Goal: Check status: Check status

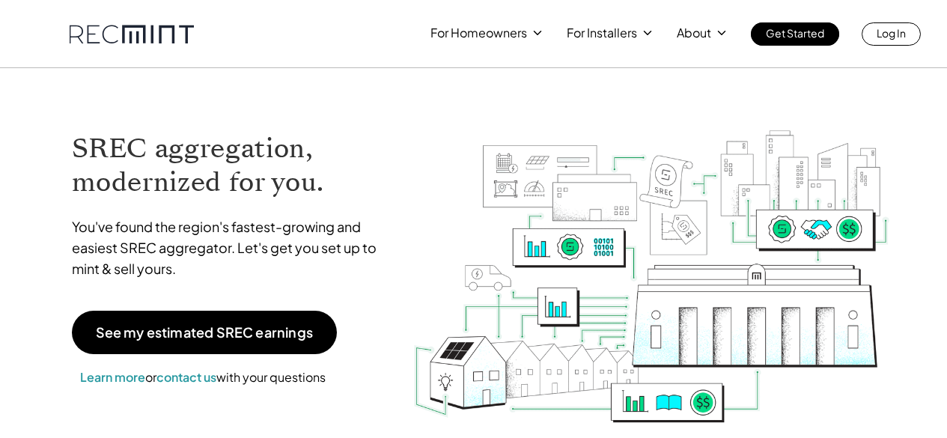
click at [167, 166] on h1 "SREC aggregation, modernized for you." at bounding box center [231, 165] width 319 height 67
click at [896, 36] on p "Log In" at bounding box center [890, 32] width 29 height 21
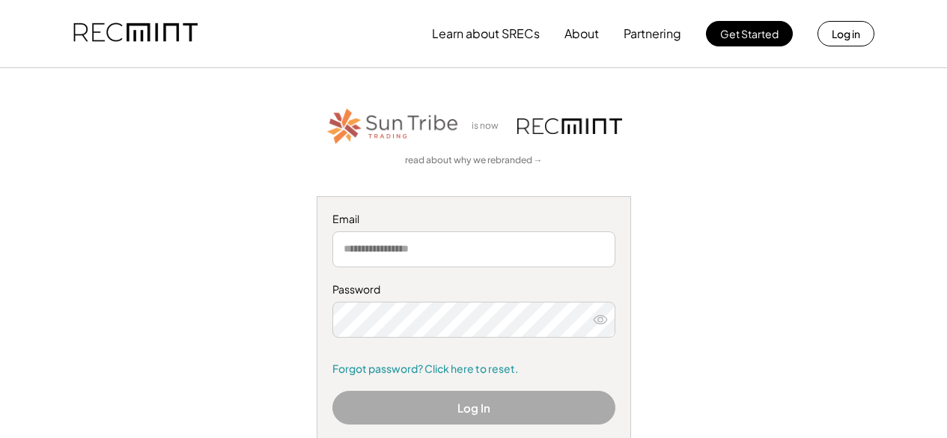
click at [504, 246] on input "email" at bounding box center [473, 249] width 283 height 36
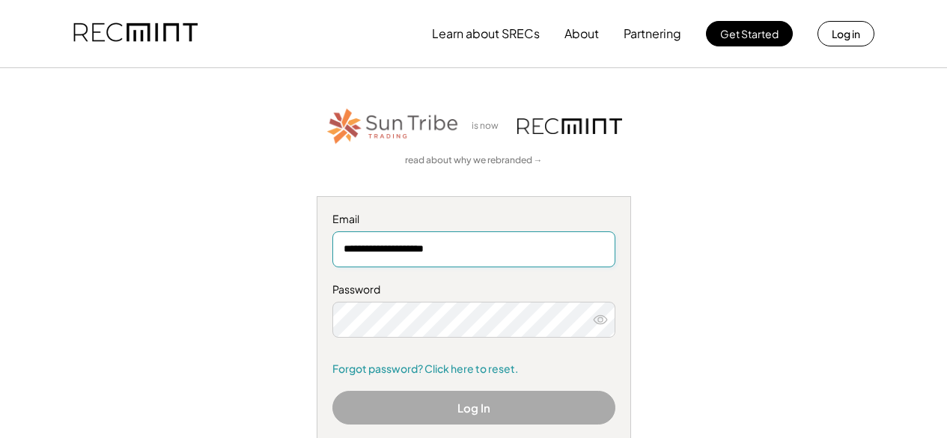
type input "**********"
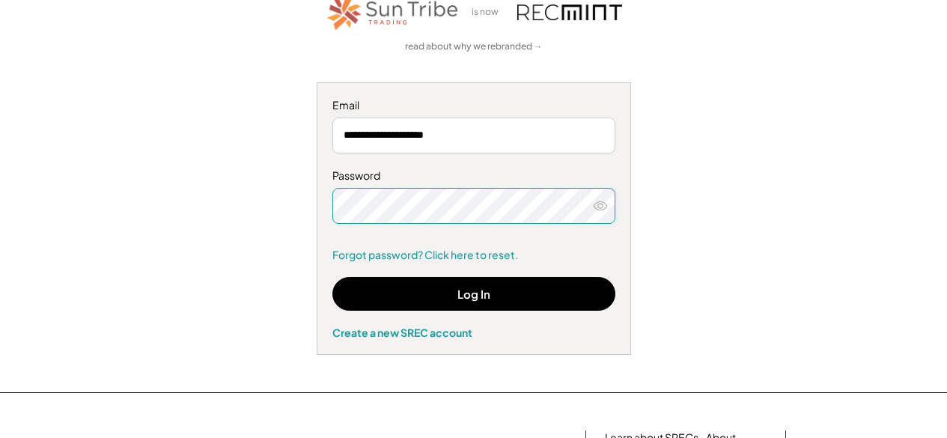
scroll to position [115, 0]
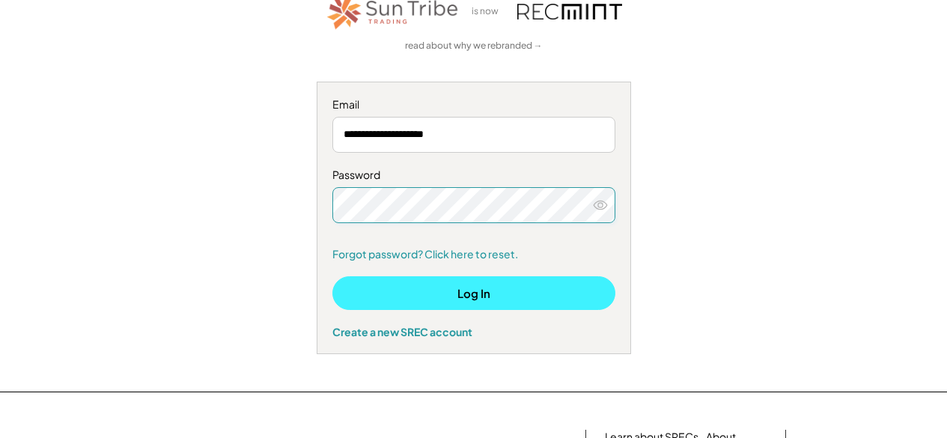
click at [493, 301] on button "Log In" at bounding box center [473, 293] width 283 height 34
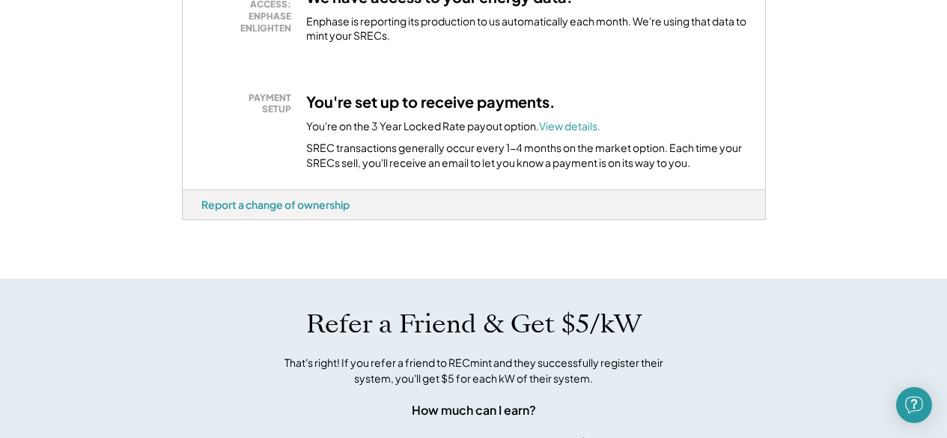
scroll to position [524, 0]
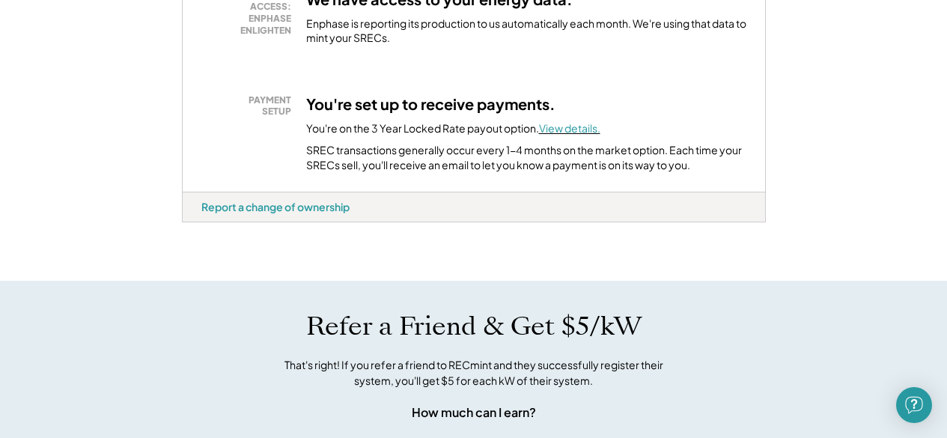
click at [587, 135] on font "View details." at bounding box center [569, 127] width 61 height 13
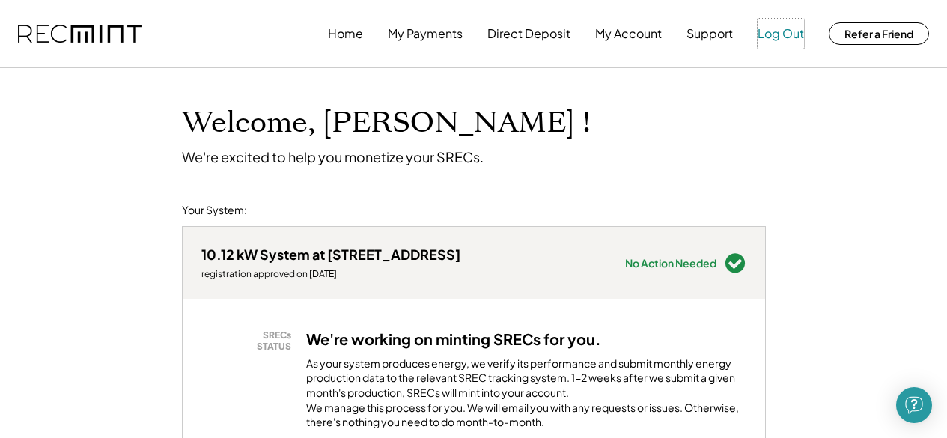
click at [769, 28] on button "Log Out" at bounding box center [780, 34] width 46 height 30
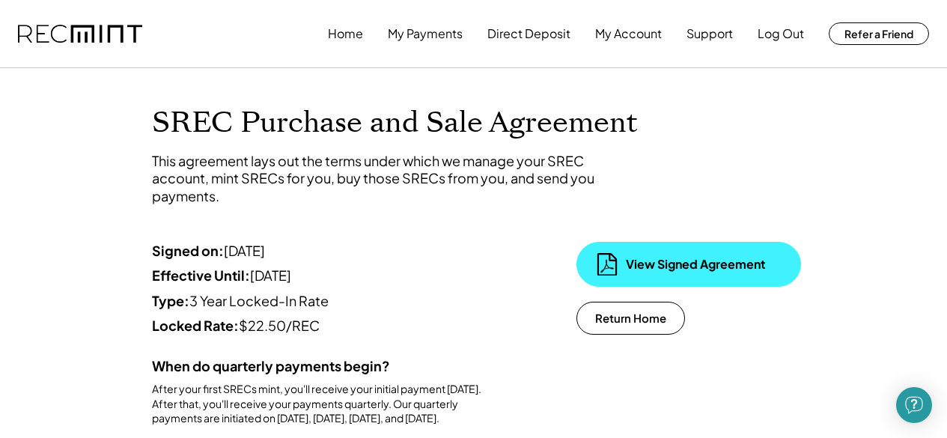
click at [704, 265] on div "View Signed Agreement" at bounding box center [701, 264] width 150 height 16
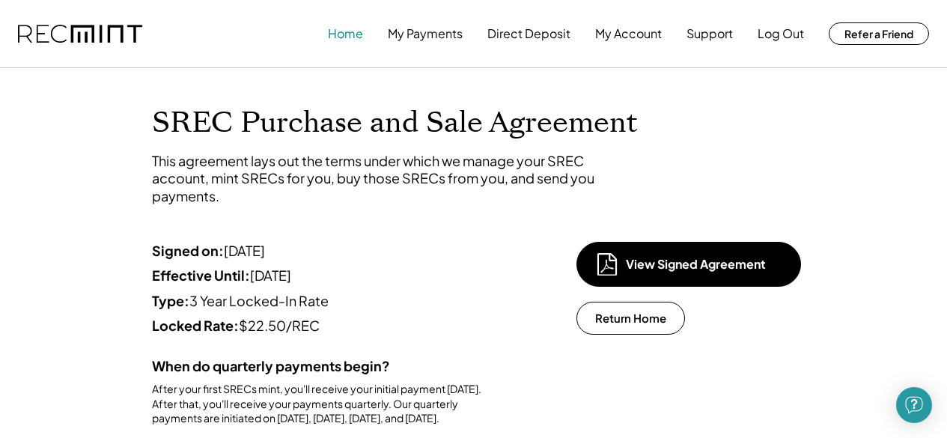
click at [358, 37] on button "Home" at bounding box center [345, 34] width 35 height 30
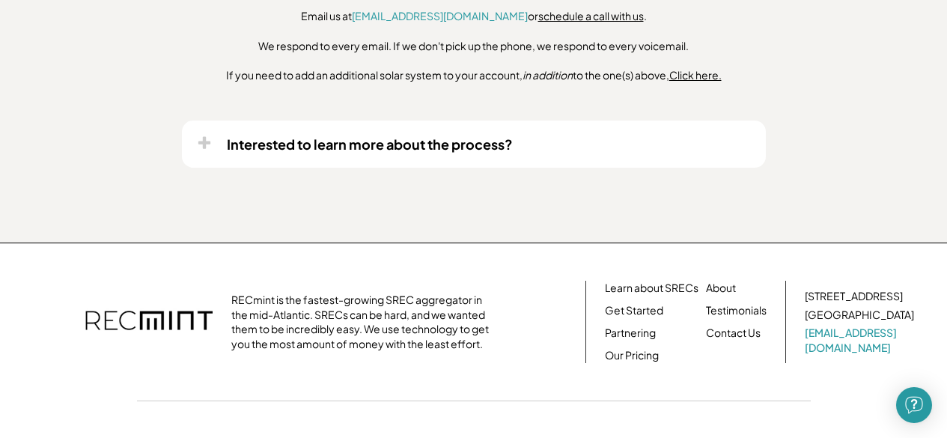
scroll to position [1289, 0]
click at [470, 152] on div "Interested to learn more about the process?" at bounding box center [370, 143] width 286 height 17
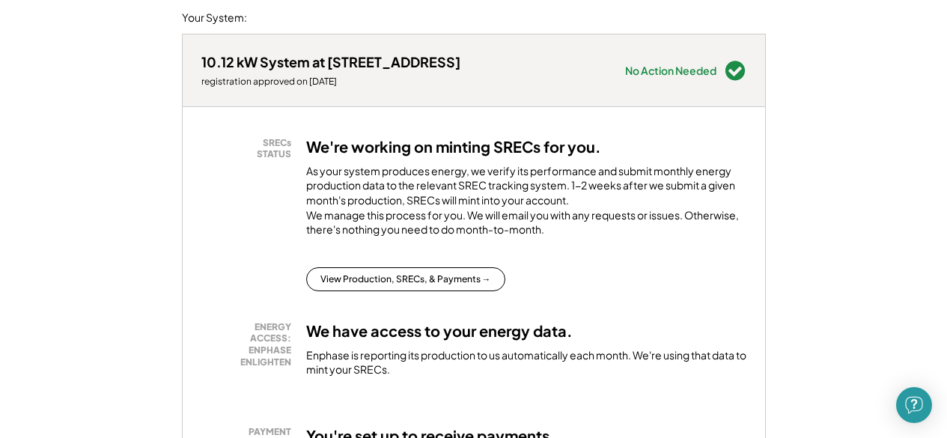
scroll to position [192, 0]
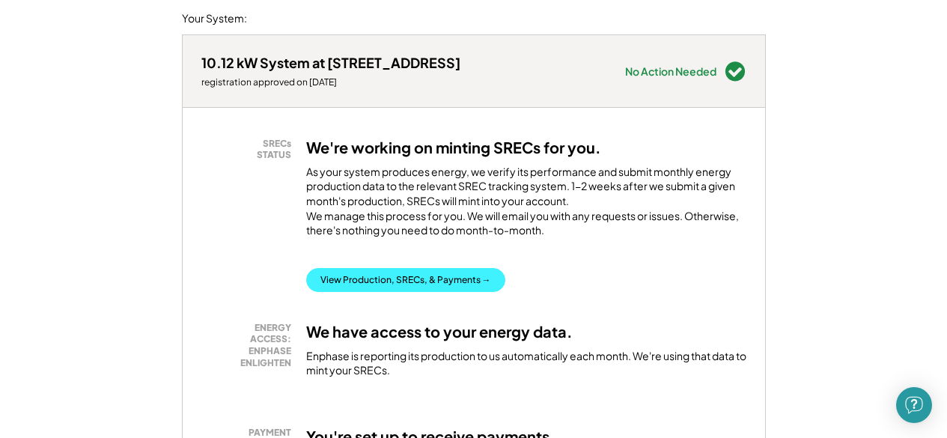
click at [399, 292] on button "View Production, SRECs, & Payments →" at bounding box center [405, 280] width 199 height 24
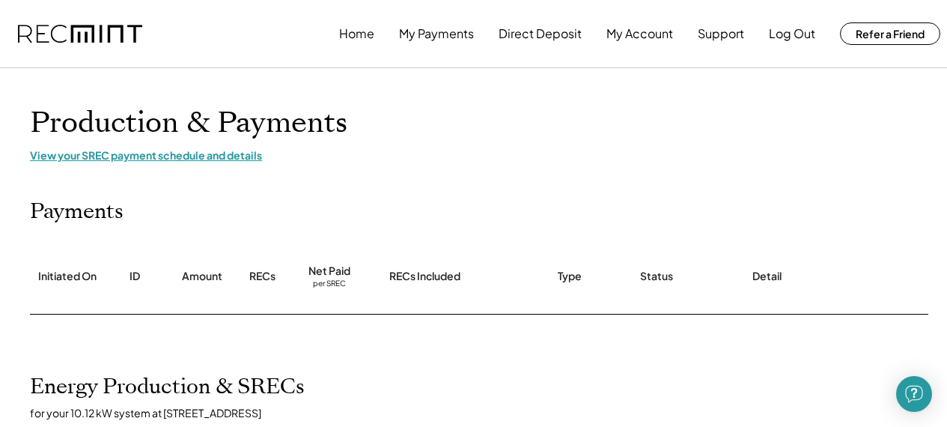
click at [222, 158] on div "View your SREC payment schedule and details" at bounding box center [479, 154] width 898 height 13
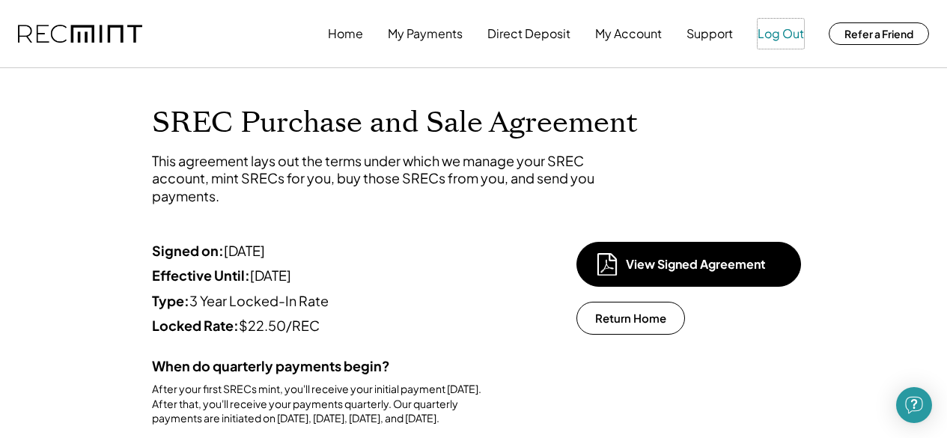
click at [777, 35] on button "Log Out" at bounding box center [780, 34] width 46 height 30
